Goal: Task Accomplishment & Management: Use online tool/utility

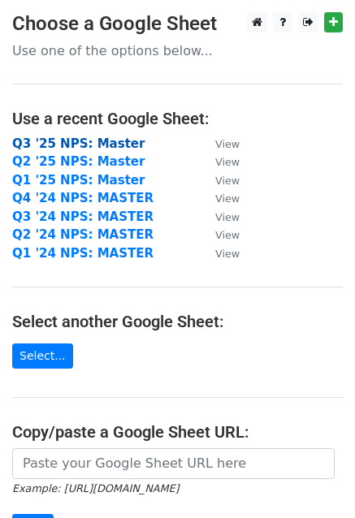
click at [106, 139] on strong "Q3 '25 NPS: Master" at bounding box center [78, 144] width 132 height 15
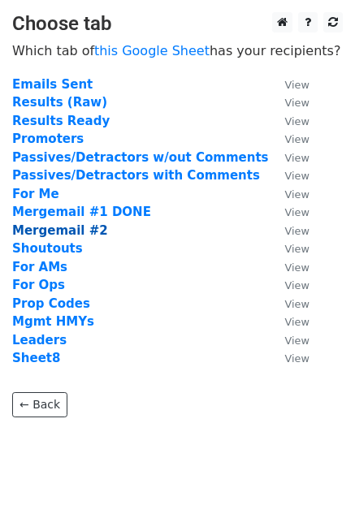
click at [78, 234] on strong "Mergemail #2" at bounding box center [60, 230] width 96 height 15
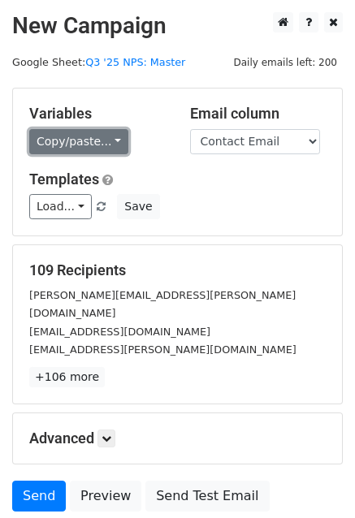
click at [104, 142] on link "Copy/paste..." at bounding box center [78, 141] width 99 height 25
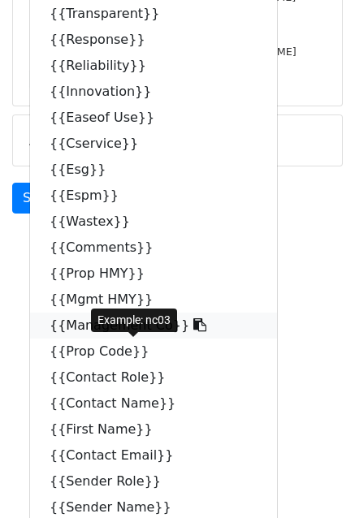
scroll to position [325, 0]
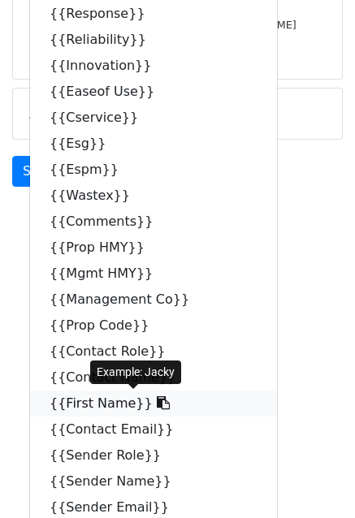
click at [104, 407] on link "{{First Name}}" at bounding box center [153, 404] width 247 height 26
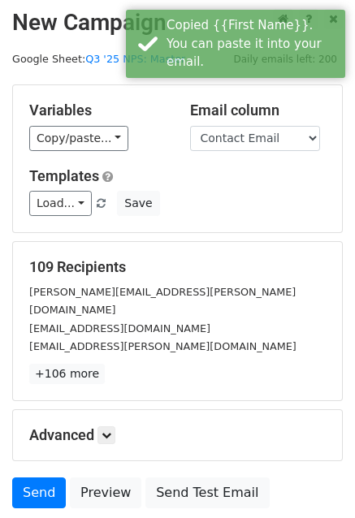
scroll to position [0, 0]
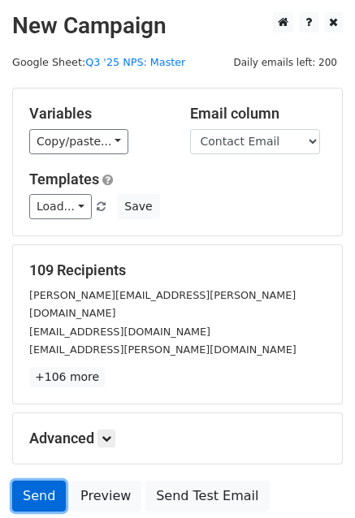
click at [41, 481] on link "Send" at bounding box center [39, 496] width 54 height 31
